Goal: Task Accomplishment & Management: Use online tool/utility

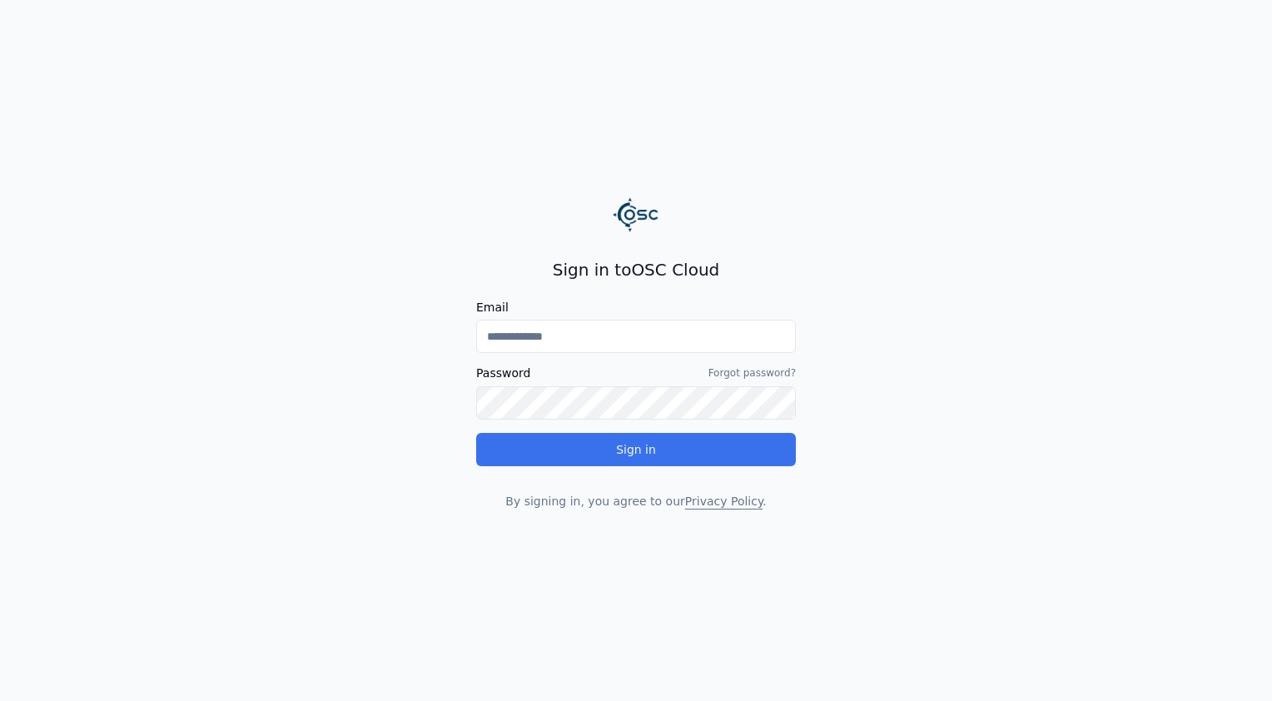
type input "**********"
click at [667, 460] on button "Sign in" at bounding box center [636, 449] width 320 height 33
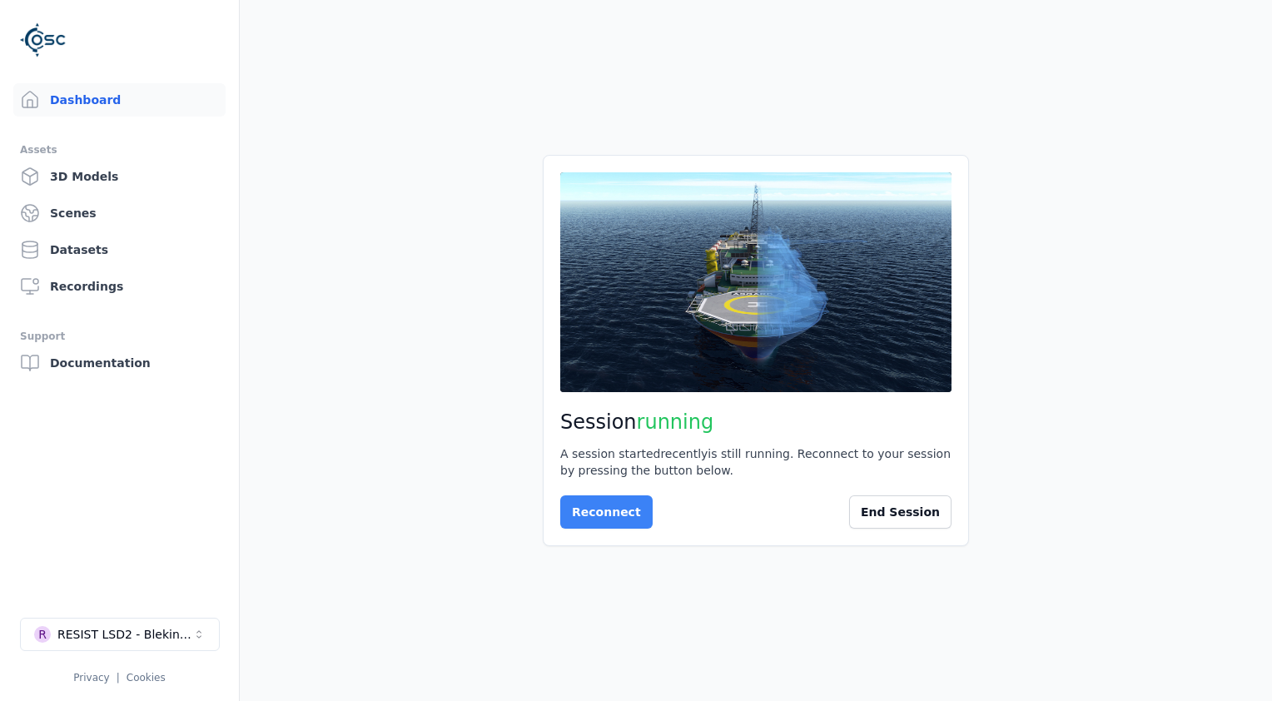
click at [617, 517] on button "Reconnect" at bounding box center [606, 511] width 92 height 33
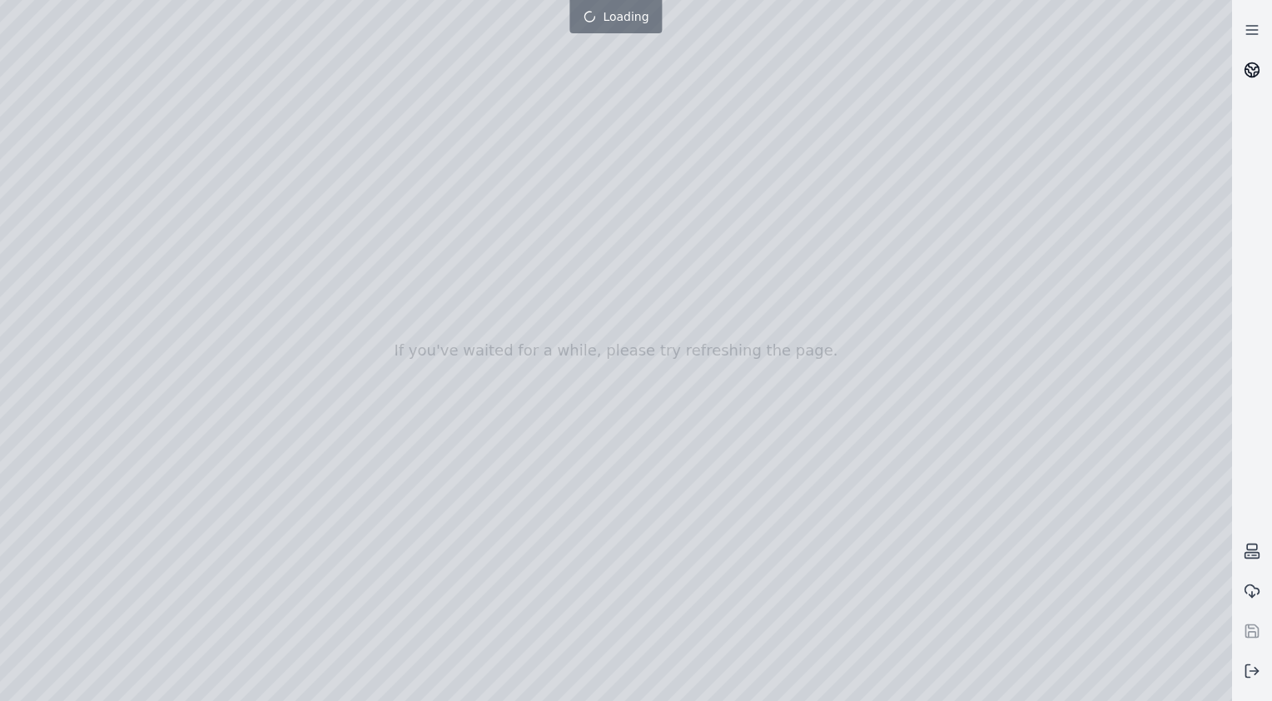
click at [1252, 67] on icon at bounding box center [1253, 67] width 10 height 6
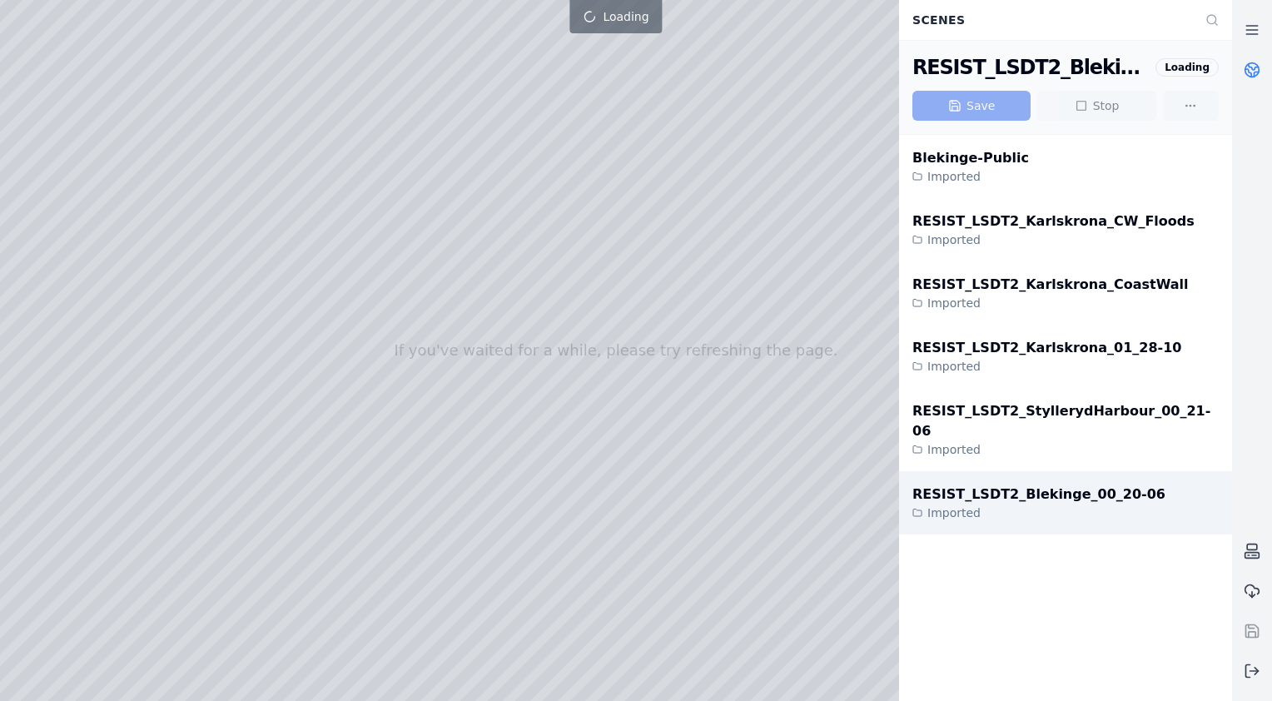
click at [1063, 484] on div "RESIST_LSDT2_Blekinge_00_20-06" at bounding box center [1038, 494] width 253 height 20
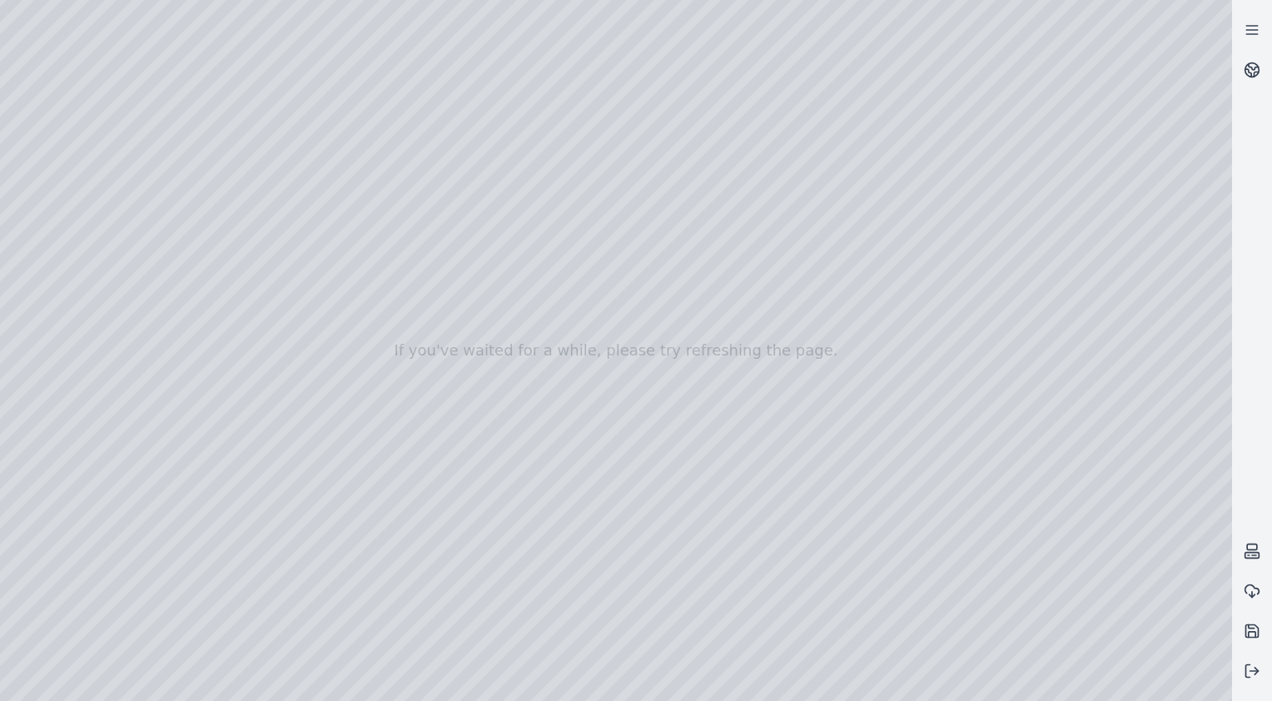
drag, startPoint x: 977, startPoint y: 485, endPoint x: 842, endPoint y: 418, distance: 150.7
click at [842, 418] on div at bounding box center [699, 350] width 1398 height 742
drag, startPoint x: 559, startPoint y: 538, endPoint x: 386, endPoint y: 458, distance: 190.6
click at [386, 458] on div at bounding box center [699, 350] width 1398 height 742
drag, startPoint x: 669, startPoint y: 471, endPoint x: 426, endPoint y: 409, distance: 250.9
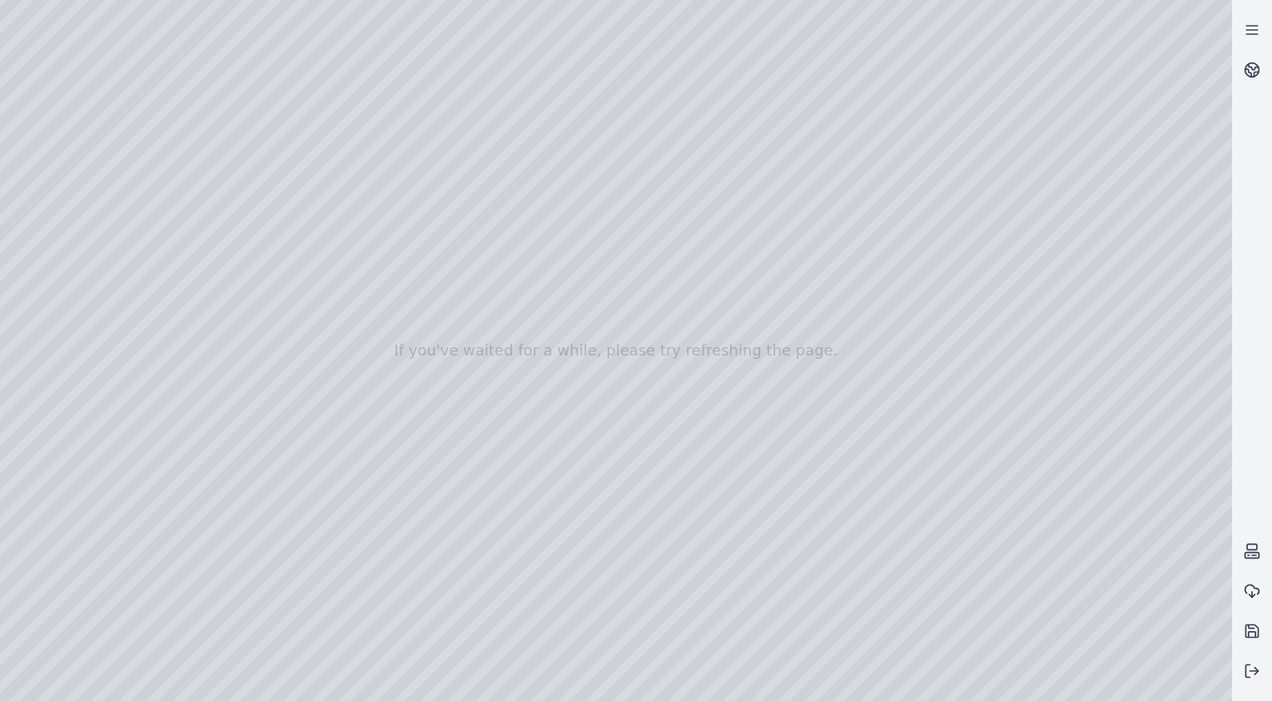
click at [426, 409] on div at bounding box center [699, 350] width 1398 height 742
drag, startPoint x: 990, startPoint y: 572, endPoint x: 897, endPoint y: 471, distance: 137.2
click at [897, 471] on div at bounding box center [610, 344] width 1220 height 689
drag, startPoint x: 910, startPoint y: 568, endPoint x: 766, endPoint y: 508, distance: 156.3
click at [766, 508] on div at bounding box center [610, 344] width 1220 height 689
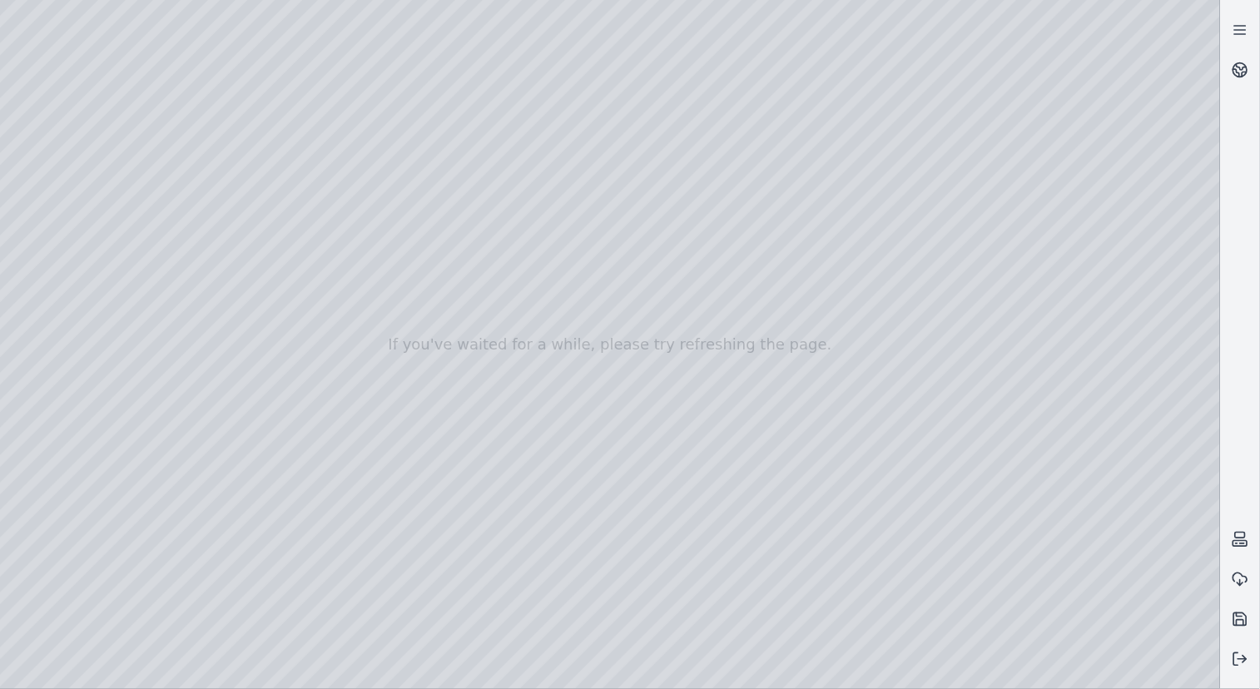
click at [820, 518] on div at bounding box center [610, 344] width 1220 height 689
drag, startPoint x: 815, startPoint y: 553, endPoint x: 522, endPoint y: 513, distance: 295.5
click at [522, 513] on div at bounding box center [610, 344] width 1220 height 689
drag, startPoint x: 802, startPoint y: 533, endPoint x: 812, endPoint y: 548, distance: 18.0
click at [769, 534] on div at bounding box center [610, 344] width 1220 height 689
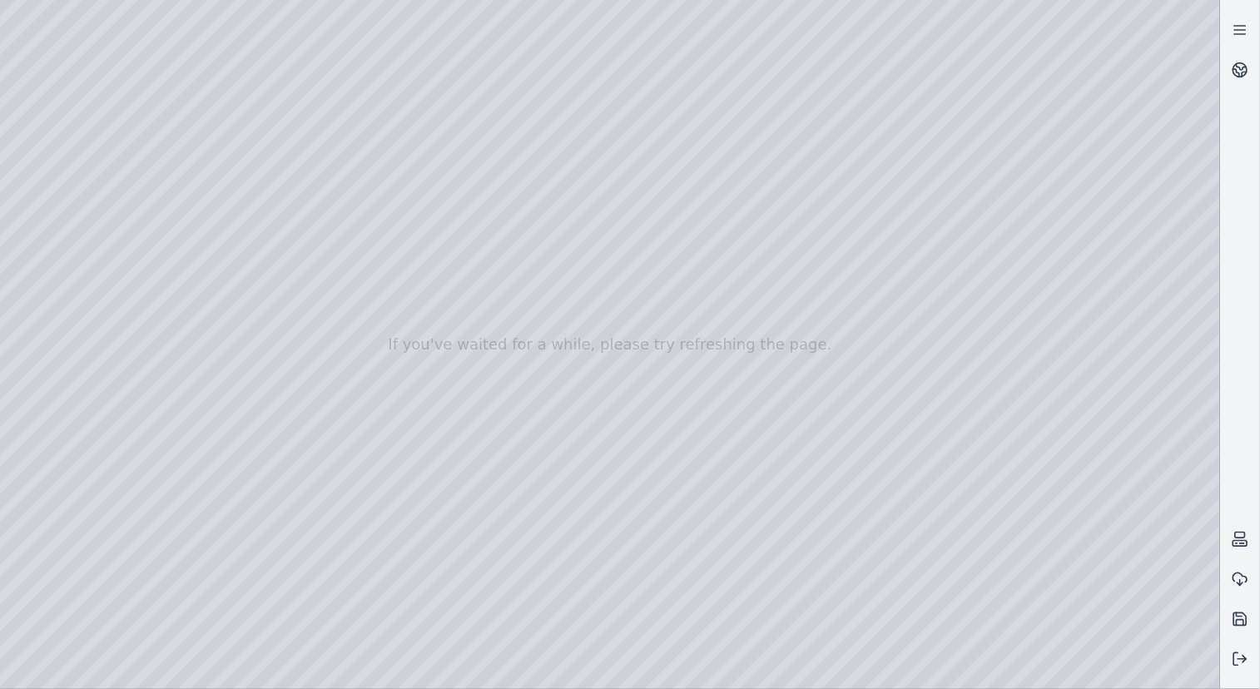
click at [1135, 670] on div at bounding box center [610, 344] width 1220 height 689
click at [1080, 518] on div at bounding box center [610, 344] width 1220 height 689
click at [1175, 675] on div at bounding box center [610, 344] width 1220 height 689
click at [1197, 672] on div at bounding box center [610, 344] width 1220 height 689
drag, startPoint x: 439, startPoint y: 446, endPoint x: 694, endPoint y: 397, distance: 260.1
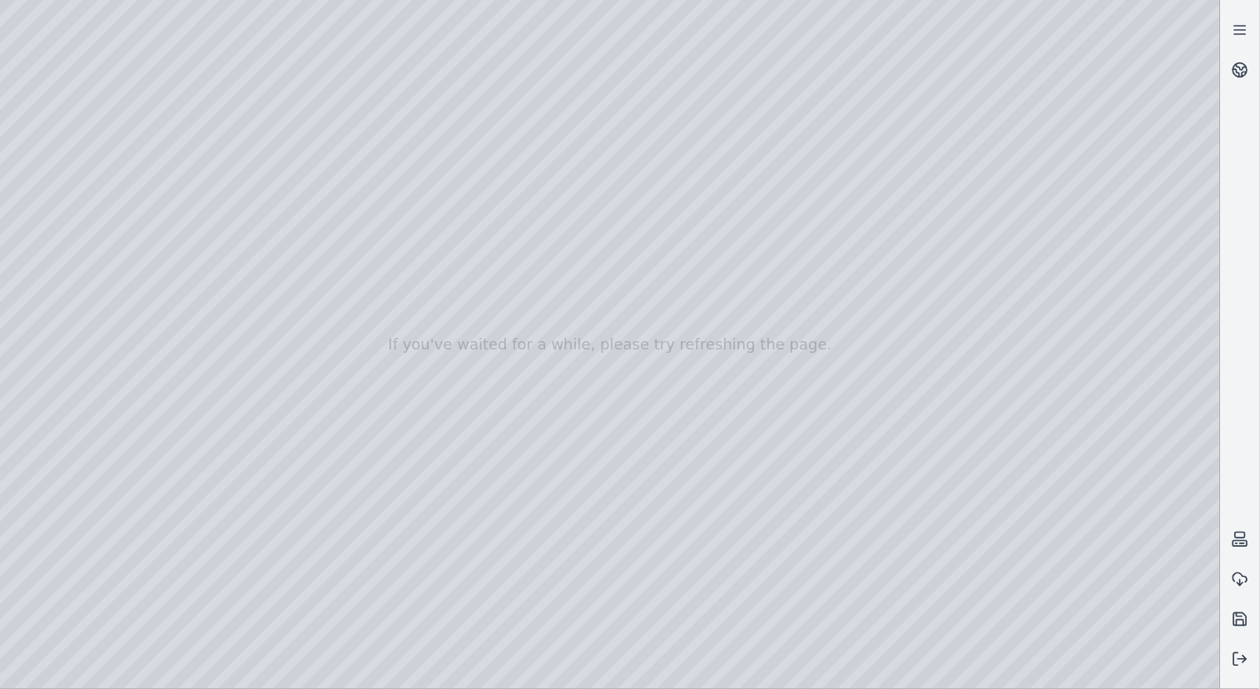
click at [694, 397] on div at bounding box center [610, 344] width 1220 height 689
click at [695, 397] on div at bounding box center [610, 344] width 1220 height 689
click at [797, 464] on div at bounding box center [610, 344] width 1220 height 689
click at [801, 465] on div at bounding box center [610, 344] width 1220 height 689
drag, startPoint x: 626, startPoint y: 528, endPoint x: 797, endPoint y: 575, distance: 177.9
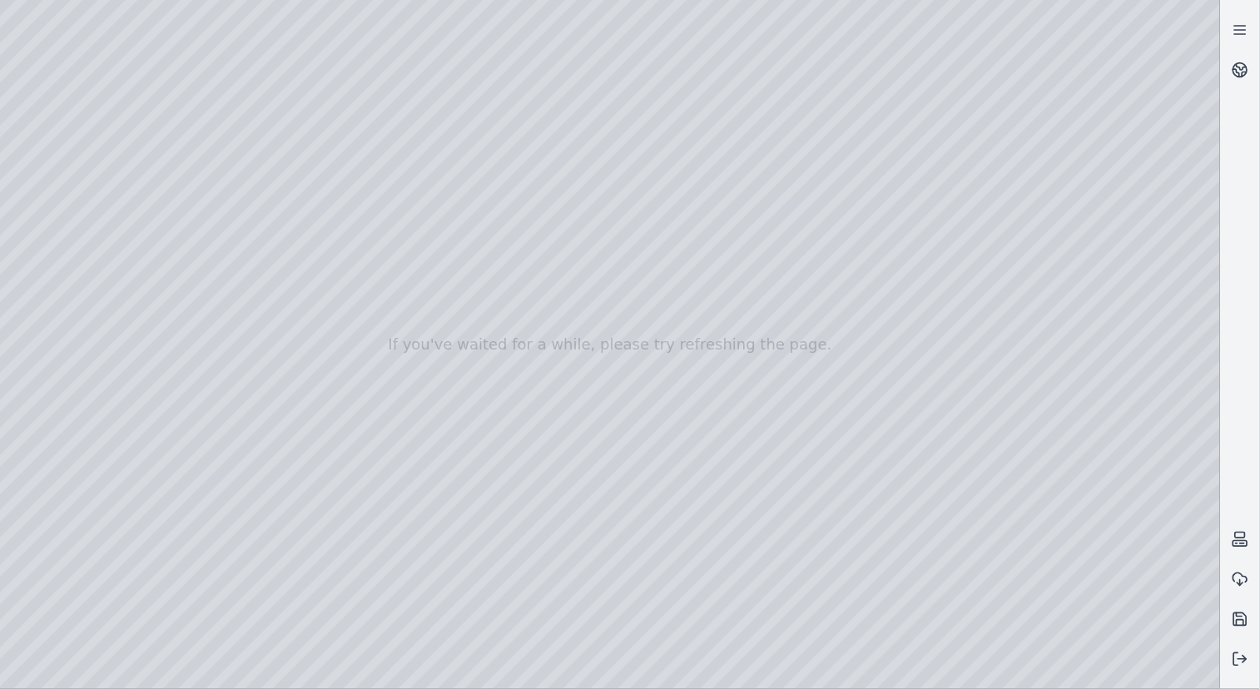
click at [801, 575] on div at bounding box center [610, 344] width 1220 height 689
drag, startPoint x: 503, startPoint y: 357, endPoint x: 905, endPoint y: 407, distance: 405.0
click at [905, 407] on div at bounding box center [610, 344] width 1220 height 689
drag, startPoint x: 443, startPoint y: 239, endPoint x: 739, endPoint y: 208, distance: 297.8
click at [731, 275] on div at bounding box center [610, 344] width 1220 height 689
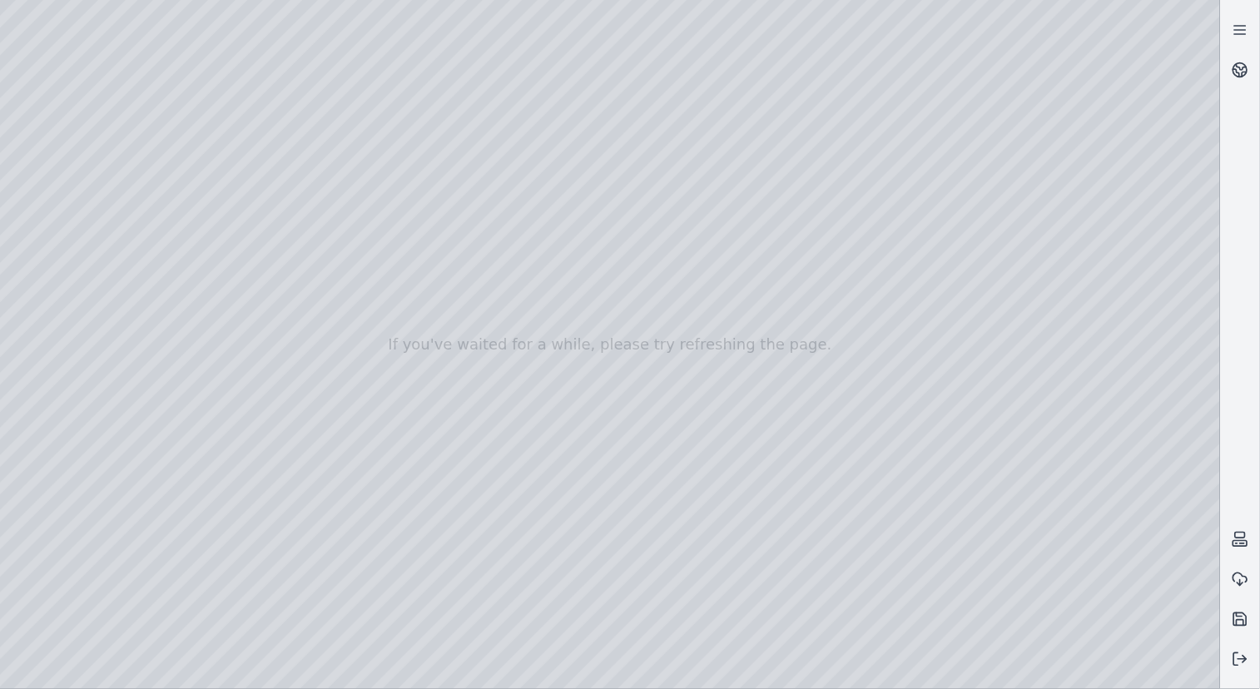
click at [558, 292] on div at bounding box center [610, 344] width 1220 height 689
drag, startPoint x: 709, startPoint y: 406, endPoint x: 732, endPoint y: 592, distance: 187.0
click at [831, 470] on div at bounding box center [610, 344] width 1220 height 689
click at [799, 665] on div at bounding box center [610, 344] width 1220 height 689
drag, startPoint x: 830, startPoint y: 673, endPoint x: 849, endPoint y: 670, distance: 19.4
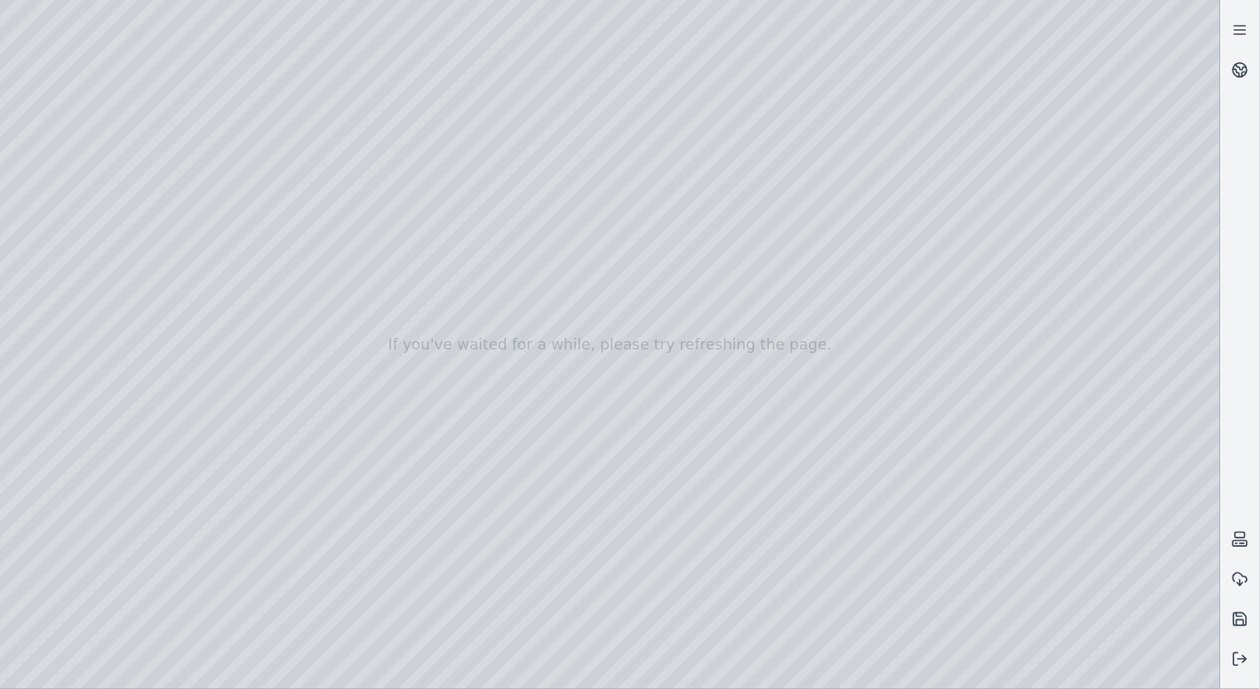
click at [835, 672] on div at bounding box center [610, 344] width 1220 height 689
click at [849, 670] on div at bounding box center [610, 344] width 1220 height 689
click at [845, 539] on div at bounding box center [610, 344] width 1220 height 689
click at [845, 538] on div at bounding box center [610, 344] width 1220 height 689
